Goal: Information Seeking & Learning: Learn about a topic

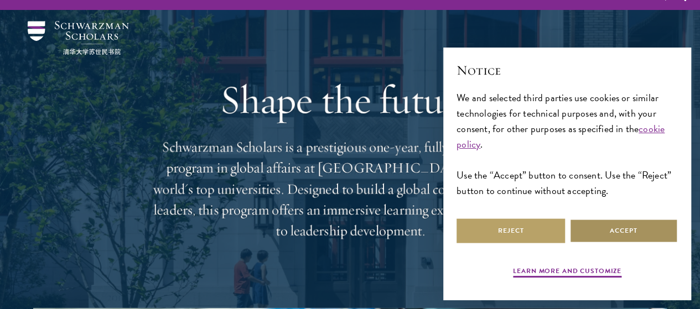
click at [626, 227] on button "Accept" at bounding box center [624, 231] width 109 height 25
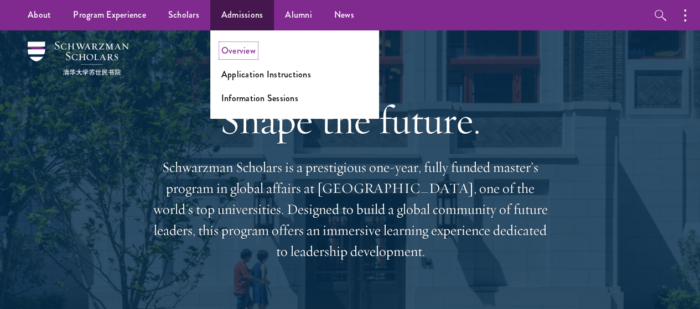
click at [244, 51] on link "Overview" at bounding box center [238, 50] width 34 height 13
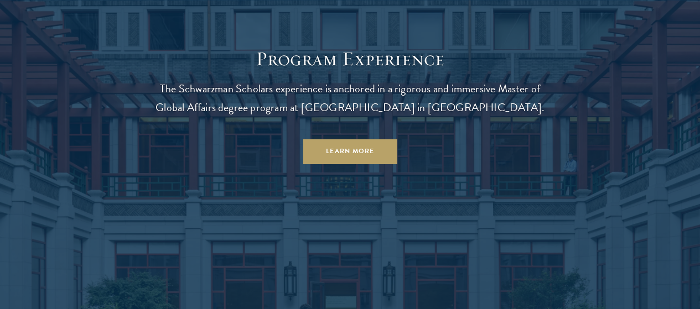
scroll to position [901, 0]
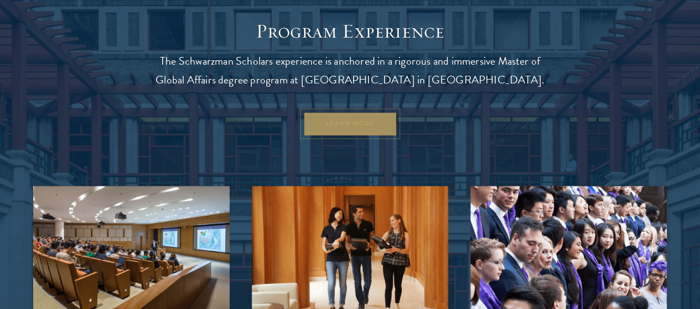
click at [353, 136] on link "Learn More" at bounding box center [350, 123] width 95 height 25
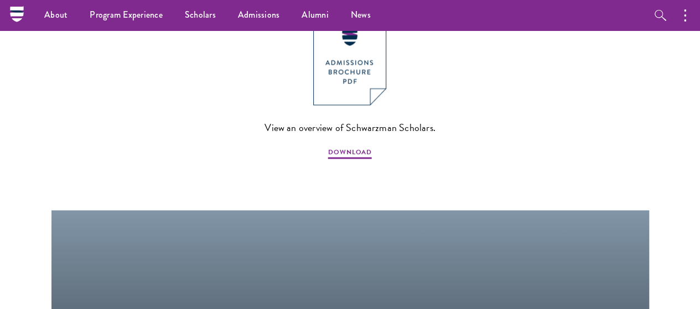
scroll to position [885, 0]
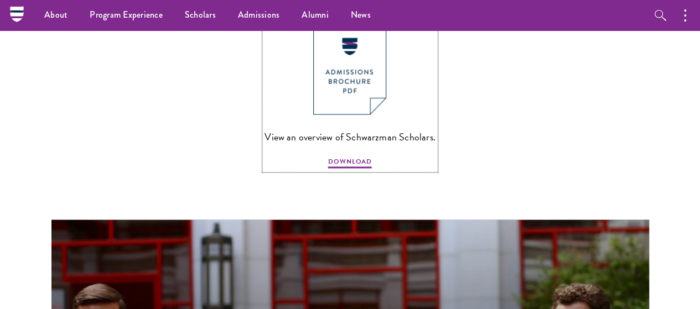
click at [353, 160] on span "DOWNLOAD" at bounding box center [350, 163] width 44 height 13
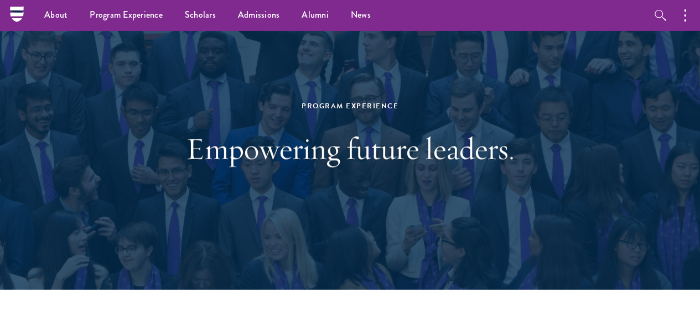
scroll to position [0, 0]
